Goal: Task Accomplishment & Management: Manage account settings

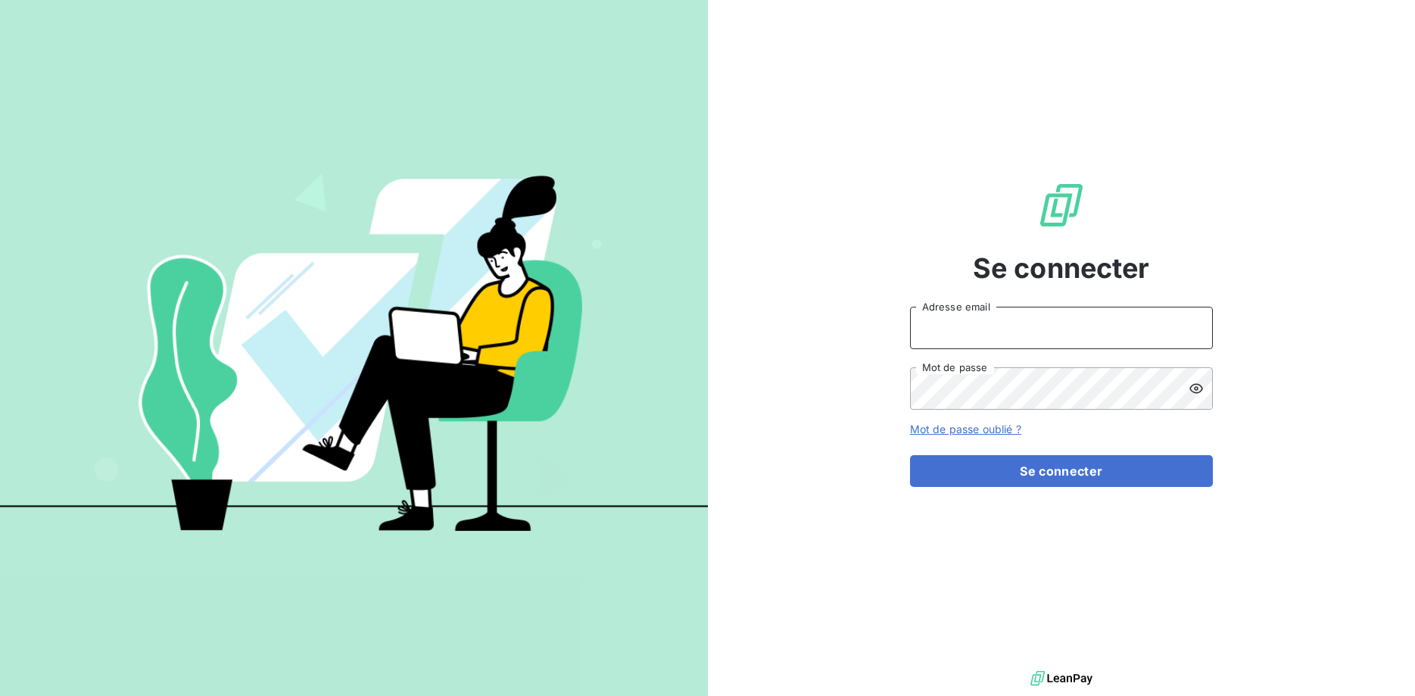
click at [972, 325] on input "Adresse email" at bounding box center [1061, 328] width 303 height 42
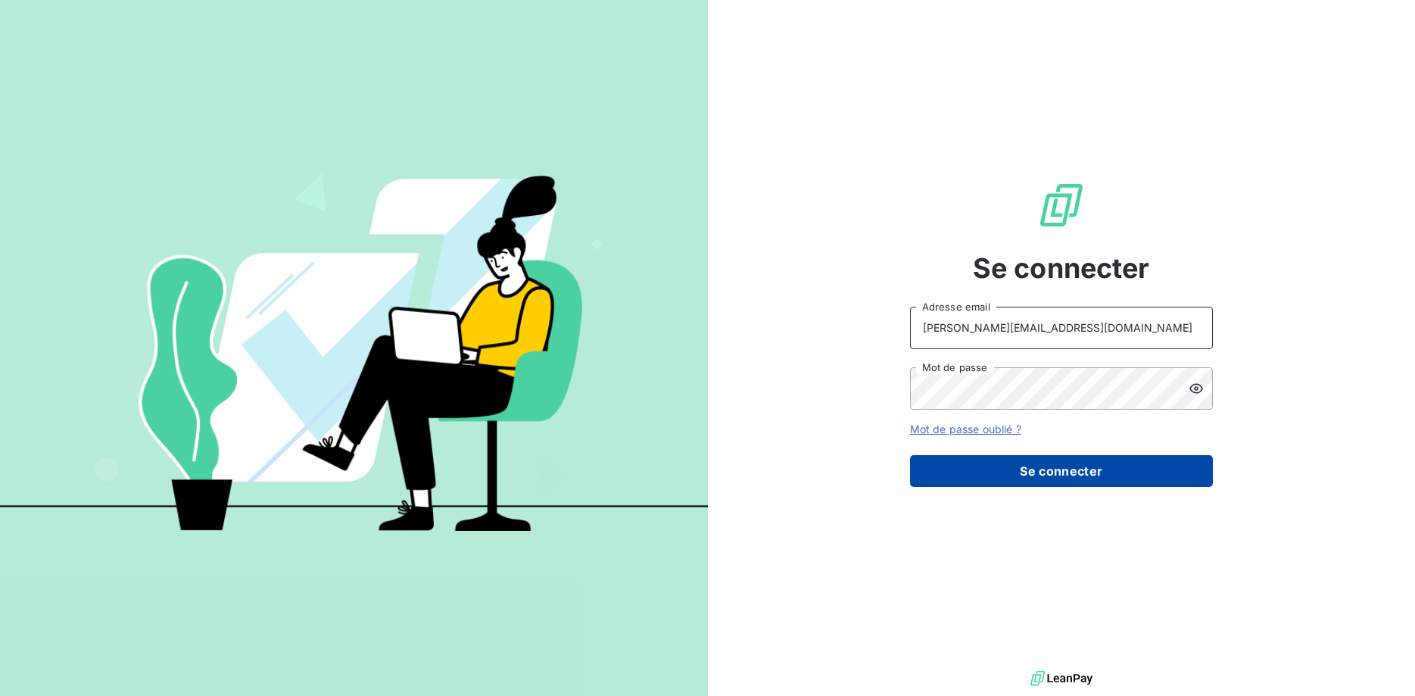
type input "[PERSON_NAME][EMAIL_ADDRESS][DOMAIN_NAME]"
click at [1080, 476] on button "Se connecter" at bounding box center [1061, 471] width 303 height 32
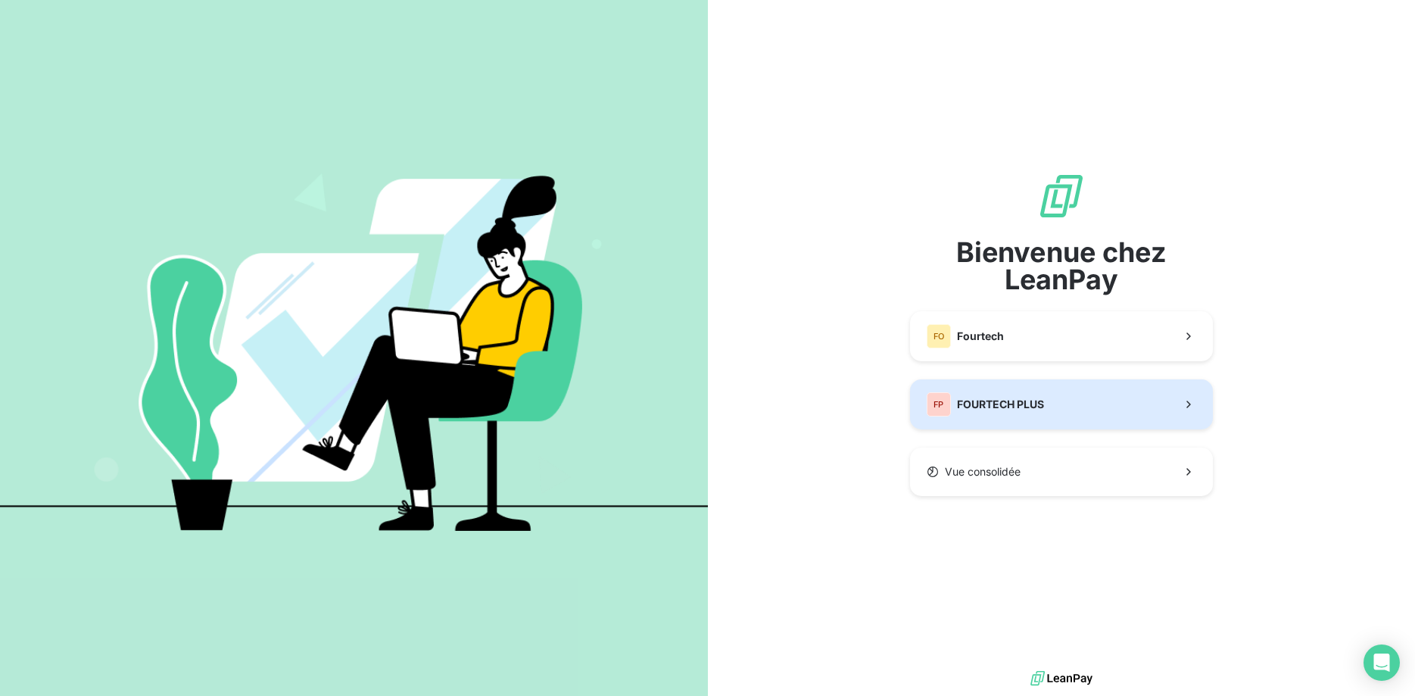
click at [1053, 398] on button "FP FOURTECH PLUS" at bounding box center [1061, 404] width 303 height 50
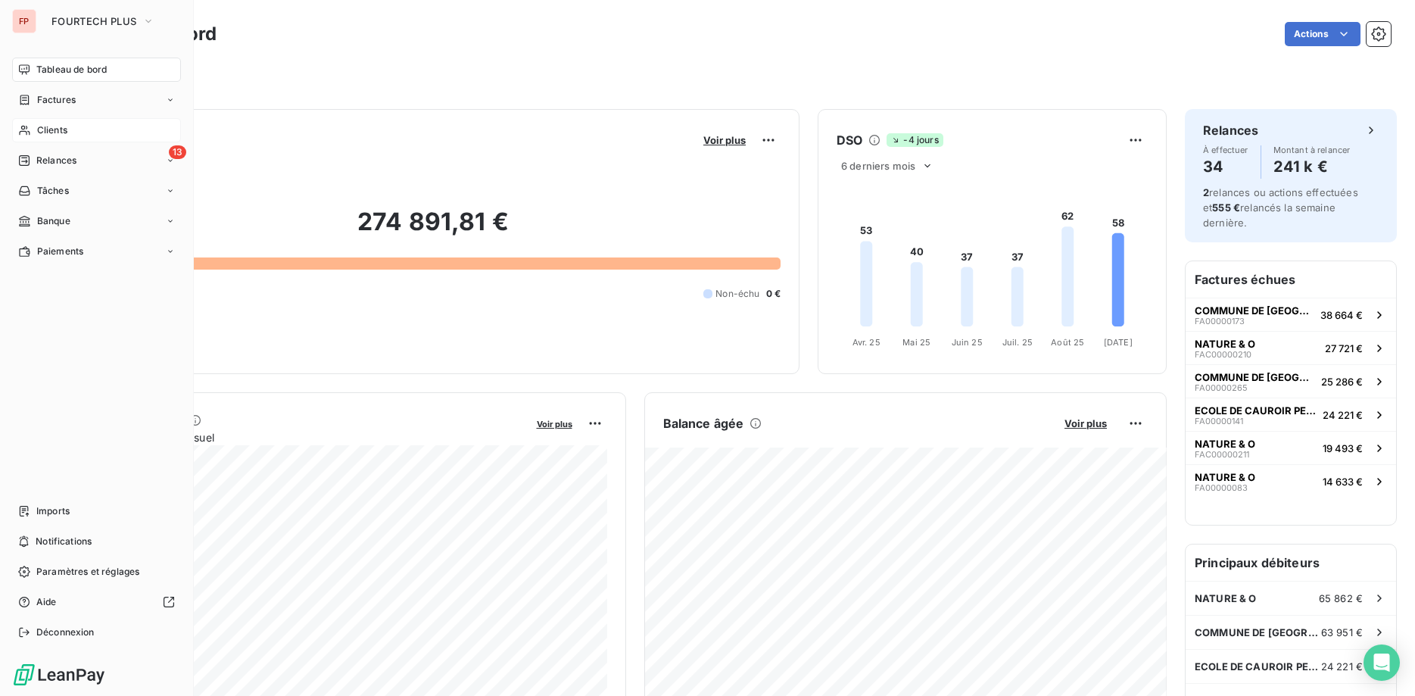
click at [46, 126] on span "Clients" at bounding box center [52, 130] width 30 height 14
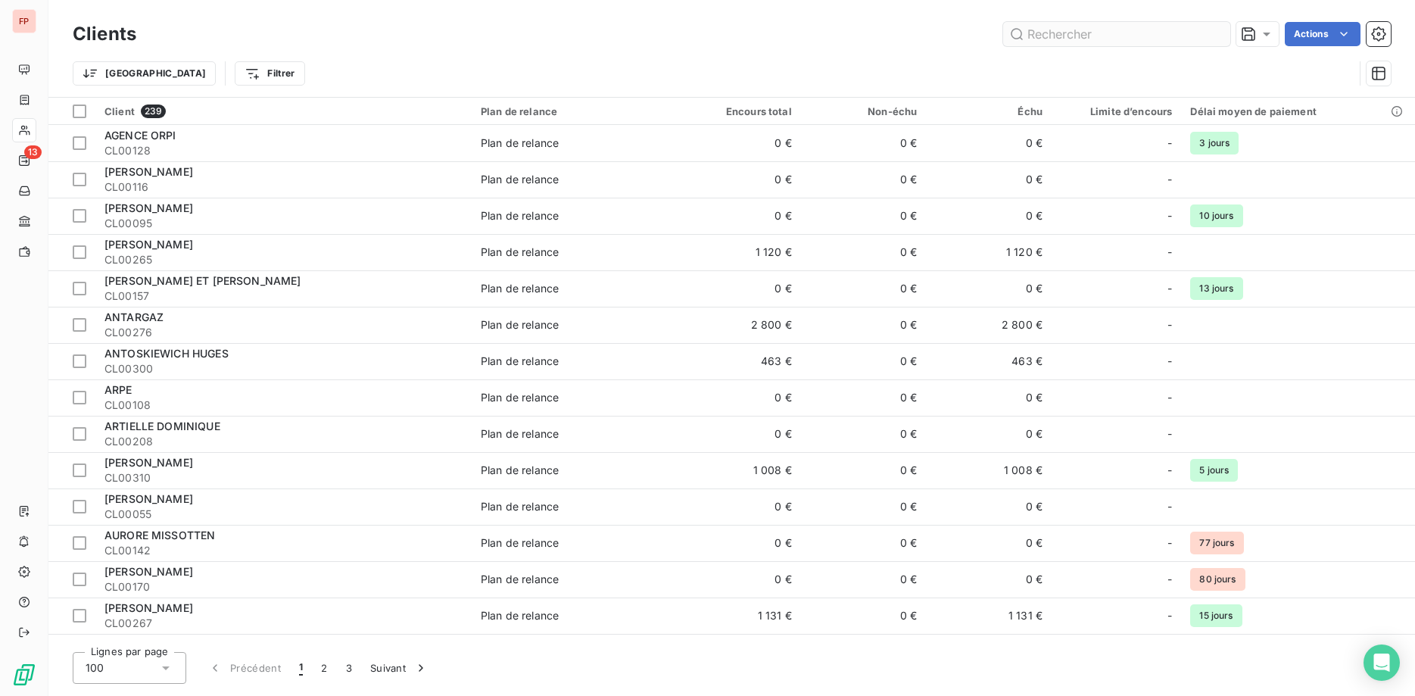
click at [1055, 42] on input "text" at bounding box center [1116, 34] width 227 height 24
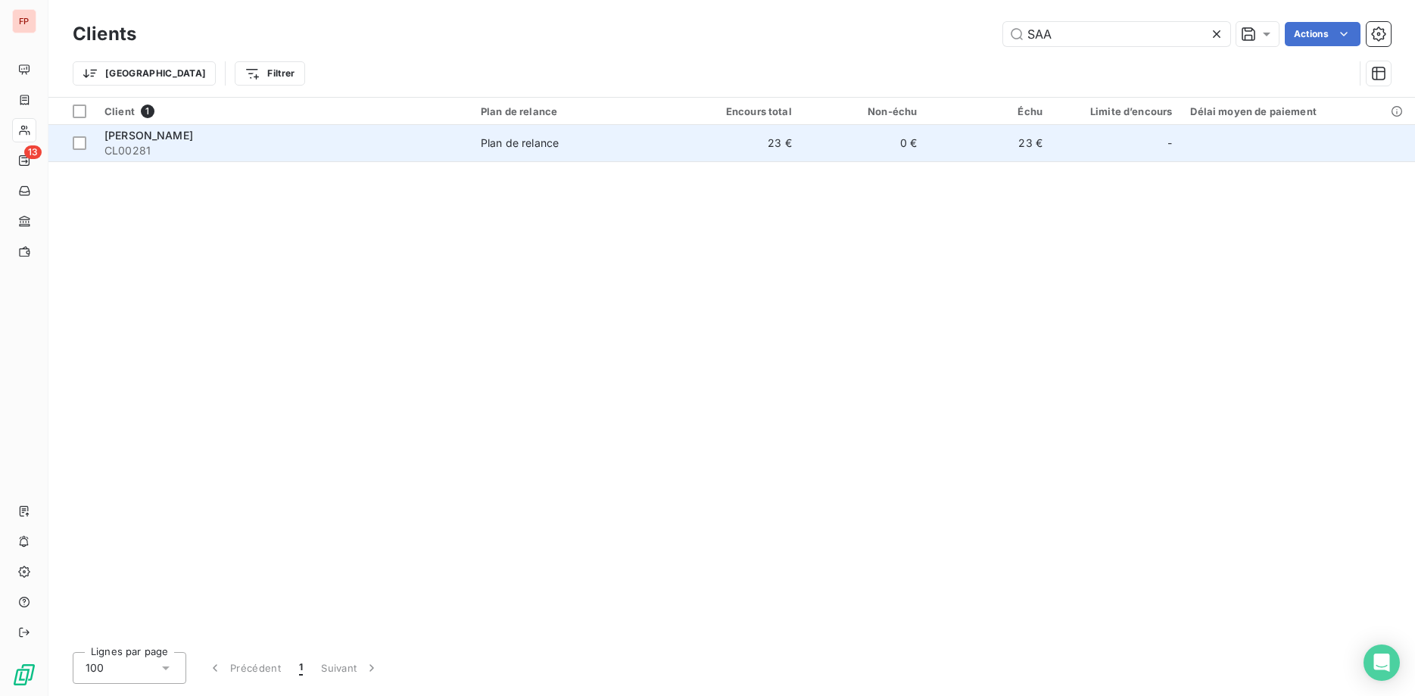
type input "SAA"
click at [438, 151] on span "CL00281" at bounding box center [283, 150] width 358 height 15
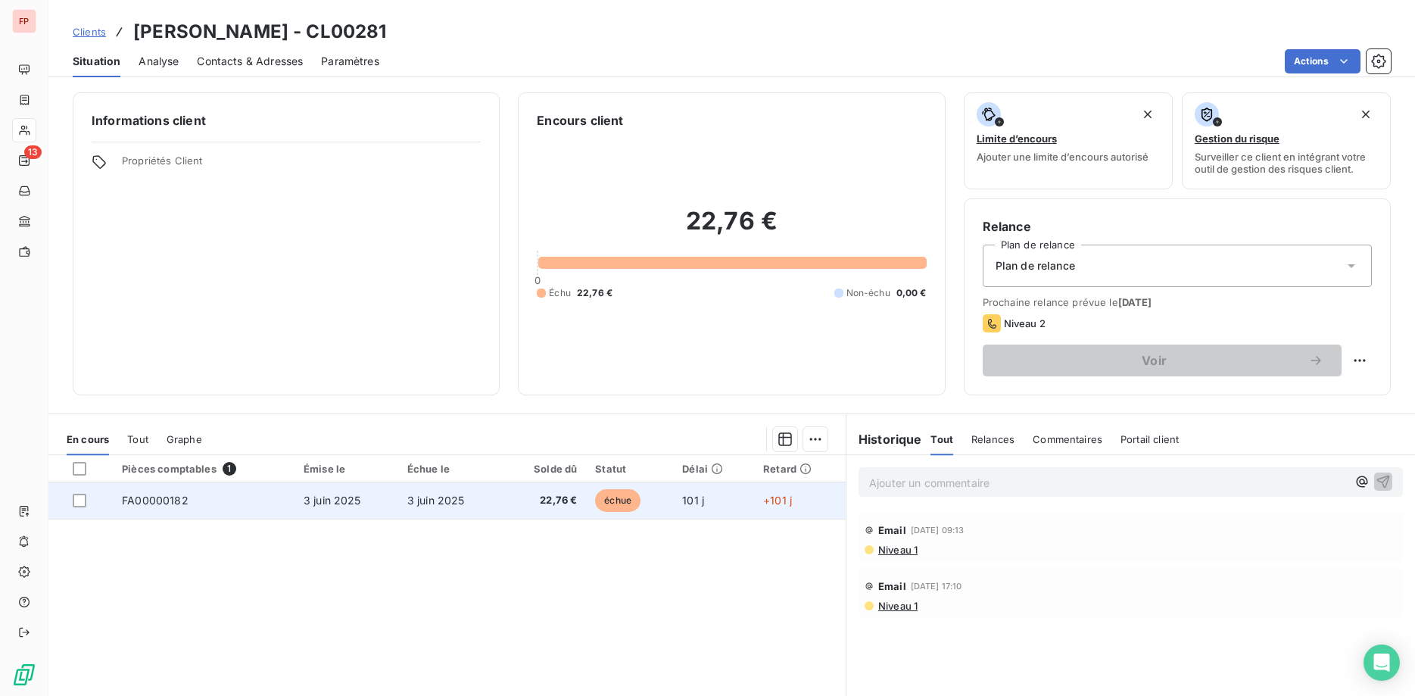
click at [578, 497] on span "22,76 €" at bounding box center [544, 500] width 67 height 15
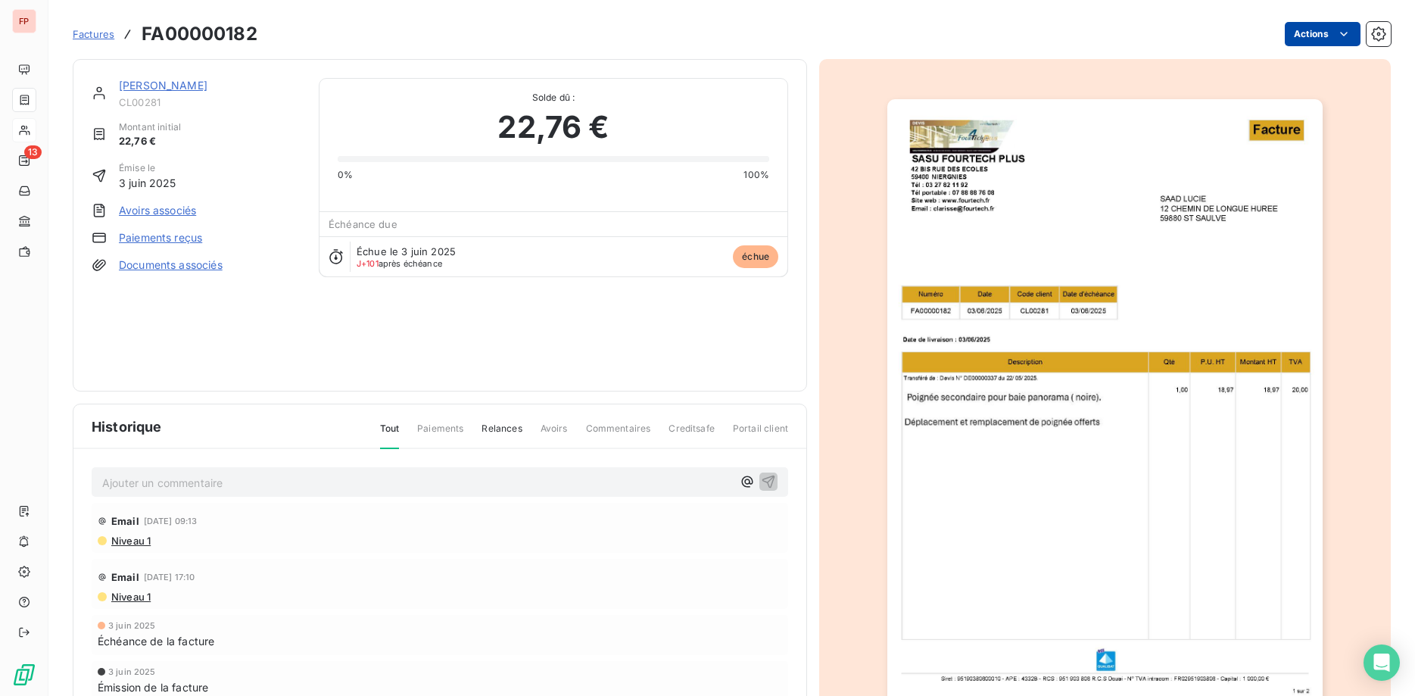
click at [1302, 33] on html "FP 13 Factures FA00000182 Actions [PERSON_NAME] CL00281 Montant initial 22,76 €…" at bounding box center [707, 348] width 1415 height 696
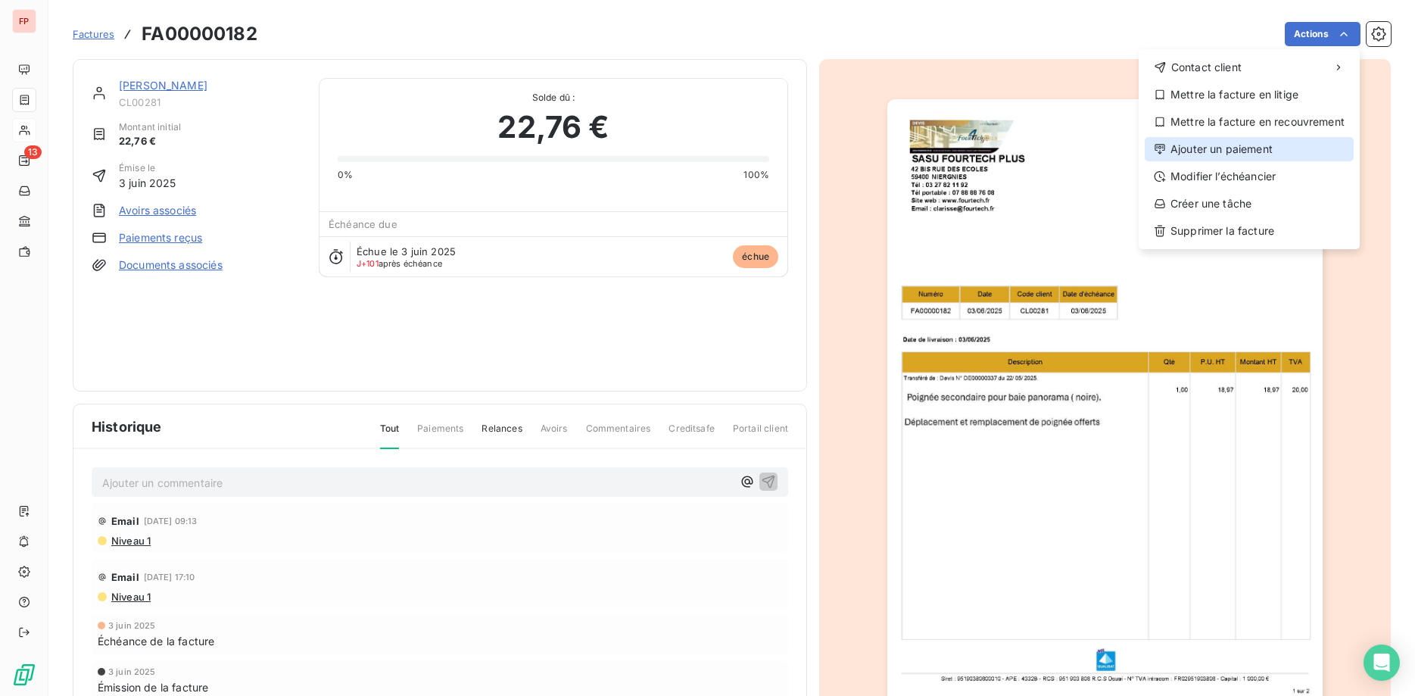
click at [1247, 144] on div "Ajouter un paiement" at bounding box center [1249, 149] width 209 height 24
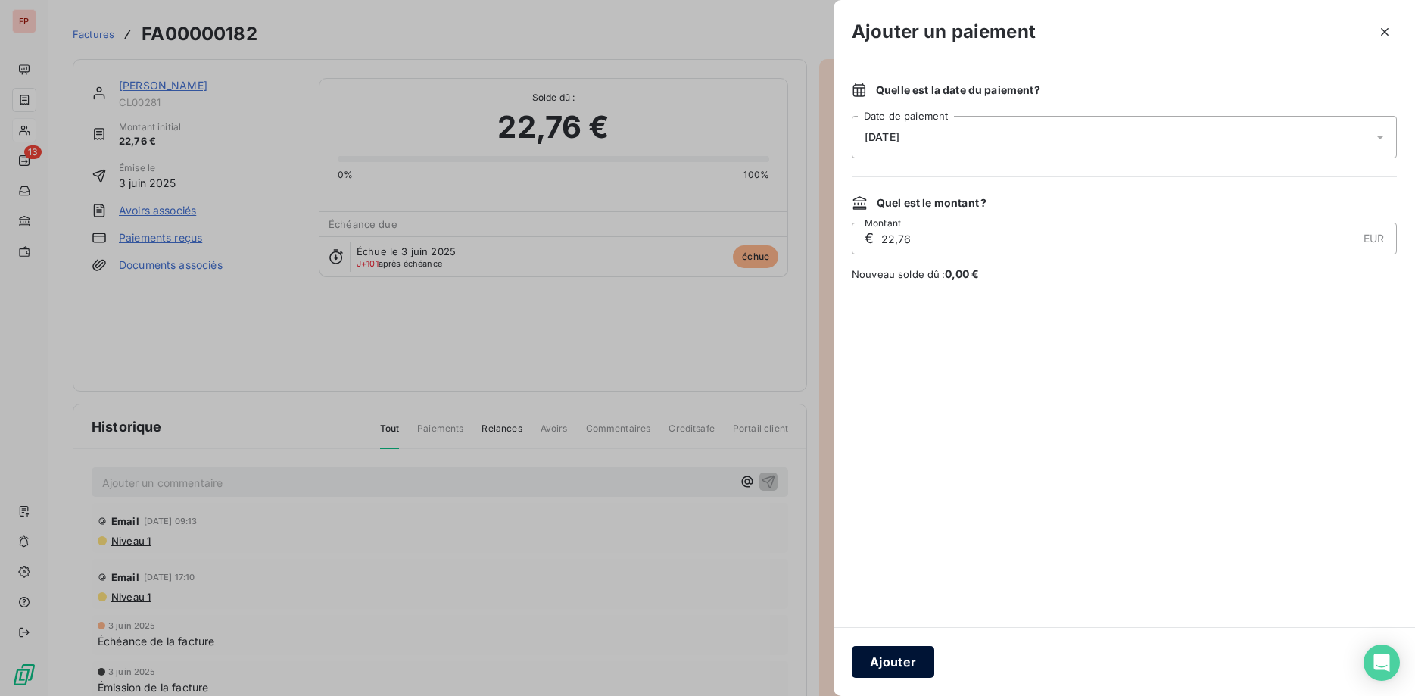
click at [907, 655] on button "Ajouter" at bounding box center [893, 662] width 83 height 32
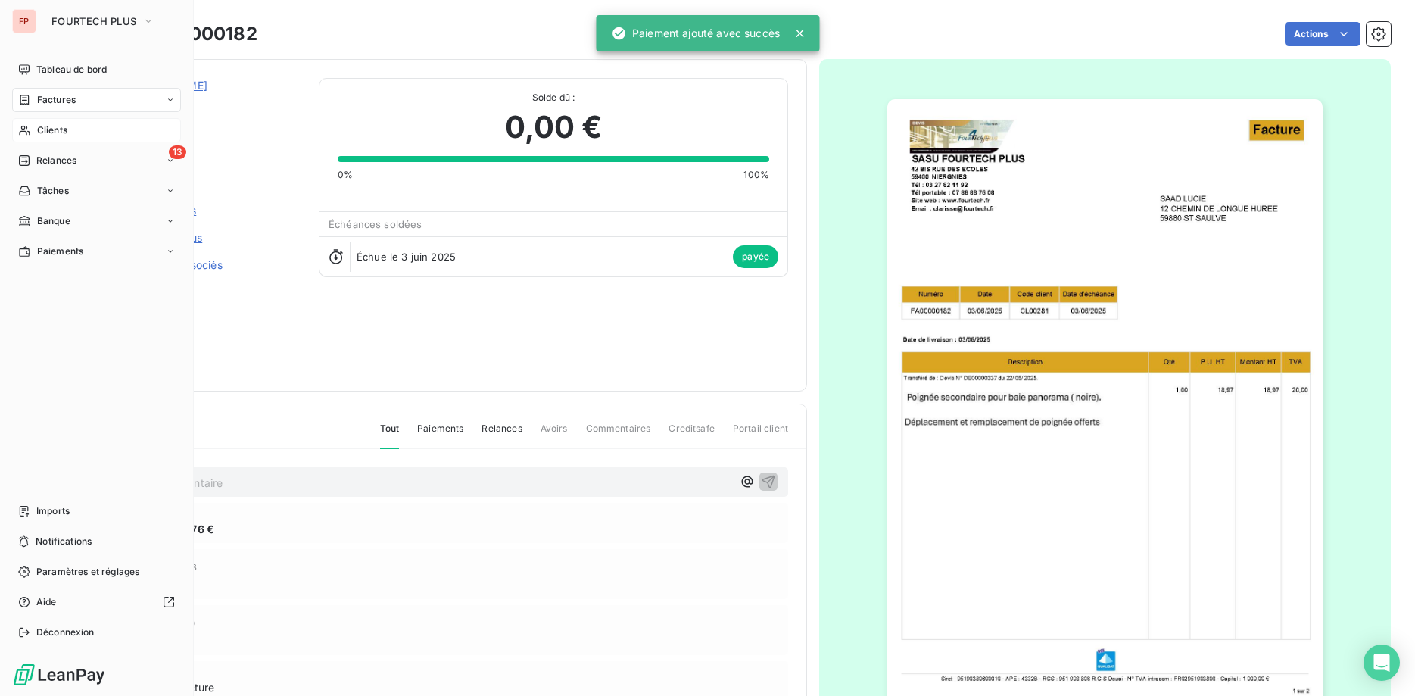
click at [58, 128] on span "Clients" at bounding box center [52, 130] width 30 height 14
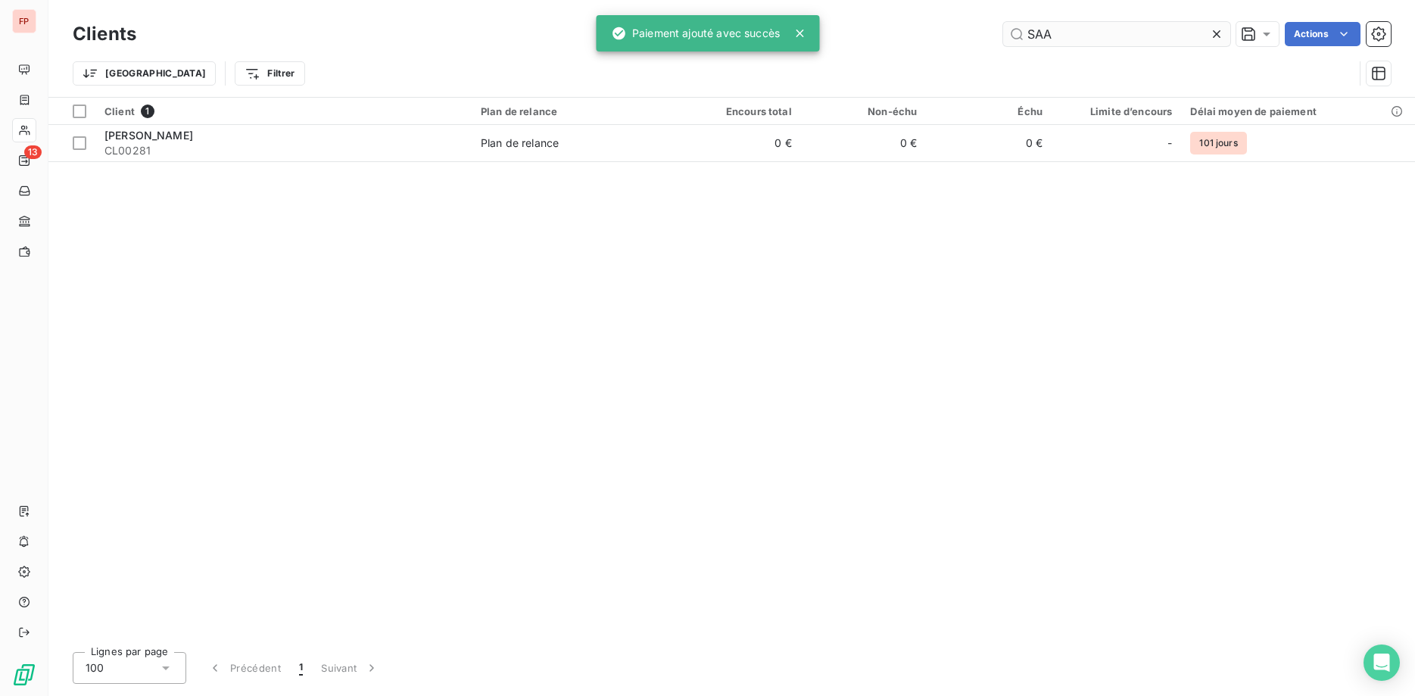
drag, startPoint x: 1067, startPoint y: 32, endPoint x: 898, endPoint y: 29, distance: 168.9
click at [1003, 29] on input "SAA" at bounding box center [1116, 34] width 227 height 24
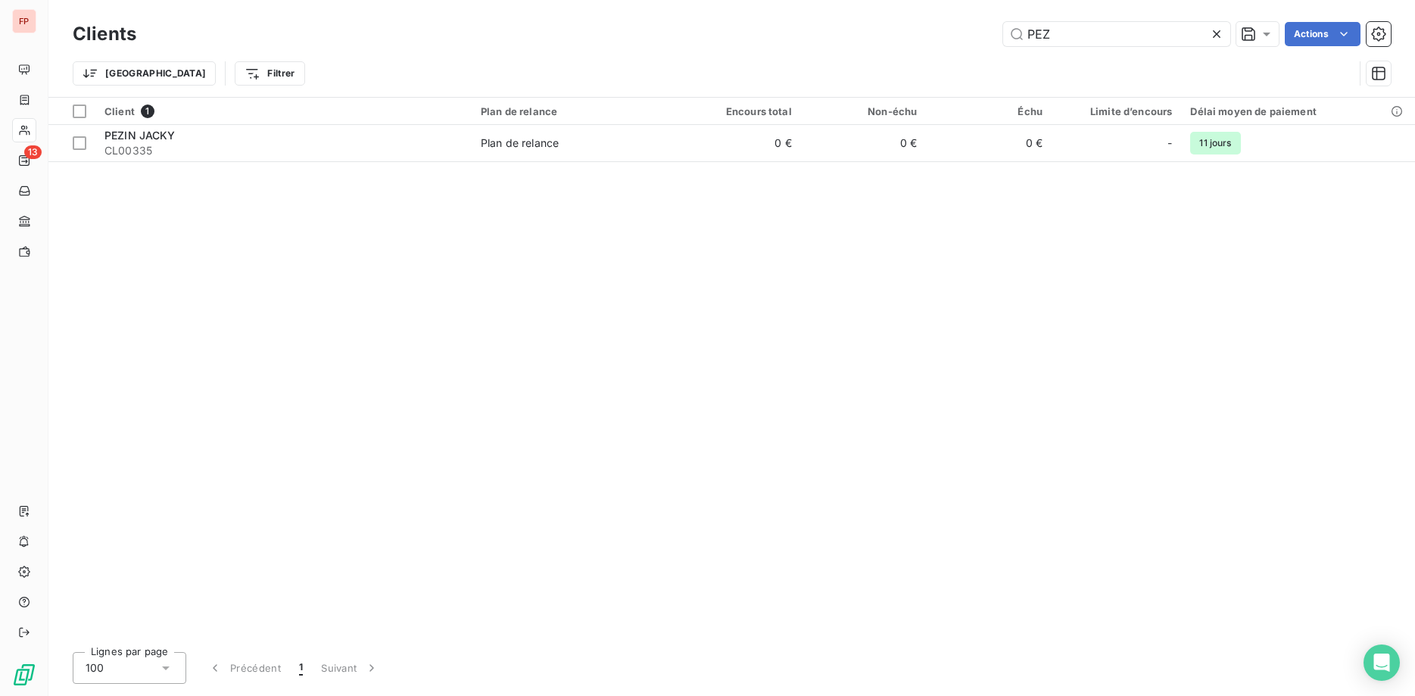
type input "PEZ"
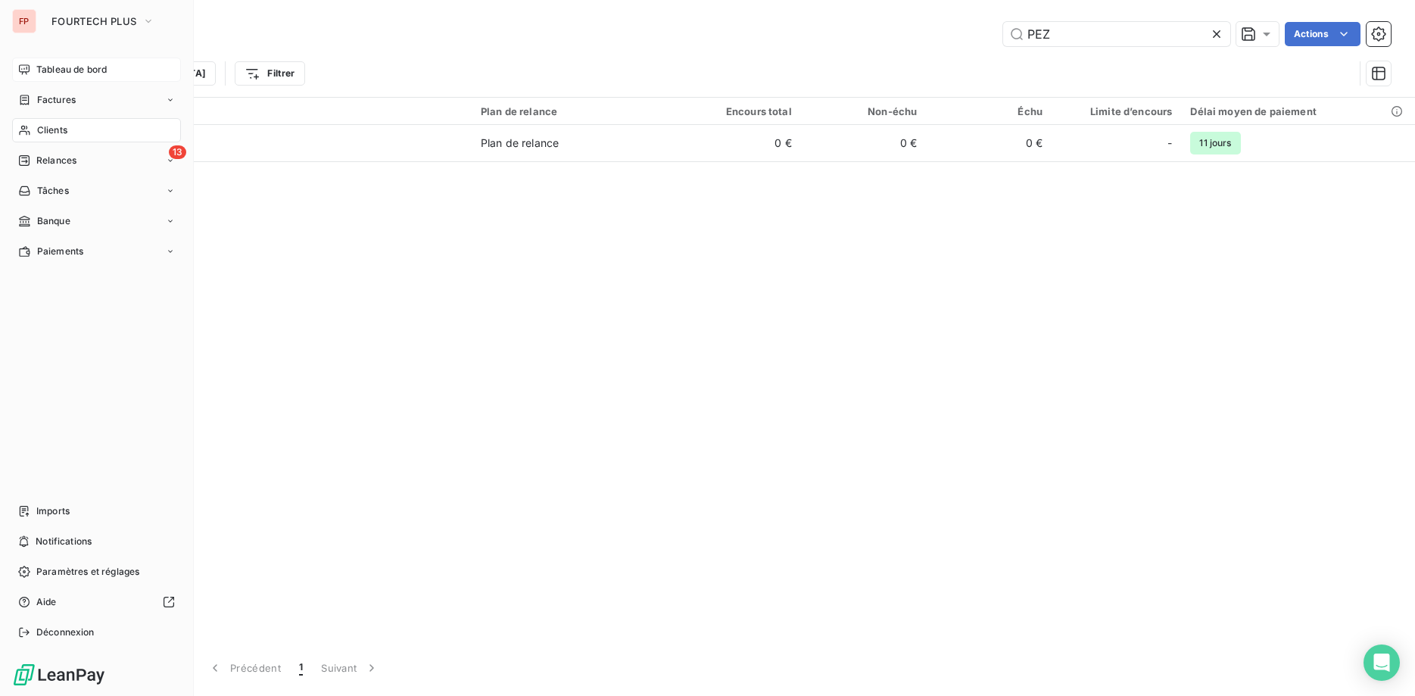
drag, startPoint x: 67, startPoint y: 65, endPoint x: 74, endPoint y: 80, distance: 16.9
click at [67, 66] on span "Tableau de bord" at bounding box center [71, 70] width 70 height 14
